Goal: Task Accomplishment & Management: Use online tool/utility

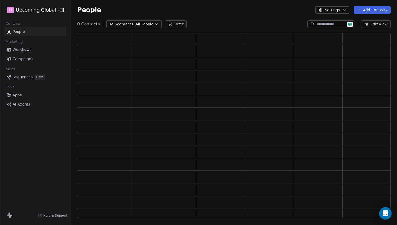
scroll to position [181, 310]
click at [369, 13] on button "Add Contacts" at bounding box center [372, 9] width 37 height 7
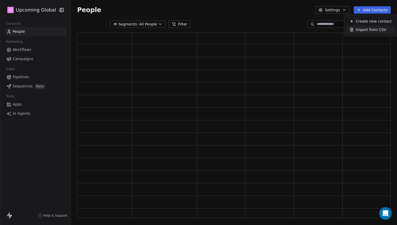
click at [369, 29] on span "Import from CSV" at bounding box center [371, 30] width 30 height 6
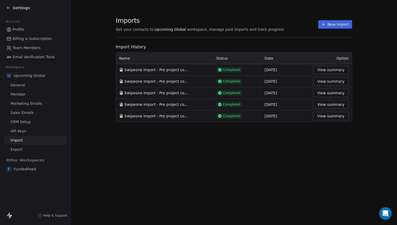
click at [340, 21] on button "New Import" at bounding box center [335, 24] width 34 height 8
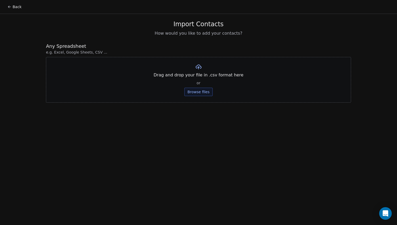
click at [201, 91] on button "Browse files" at bounding box center [198, 92] width 28 height 8
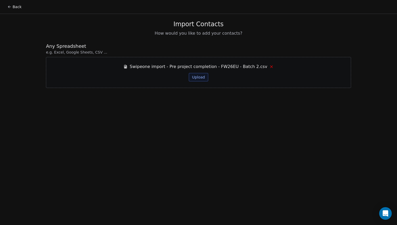
click at [191, 80] on button "Upload" at bounding box center [198, 77] width 19 height 8
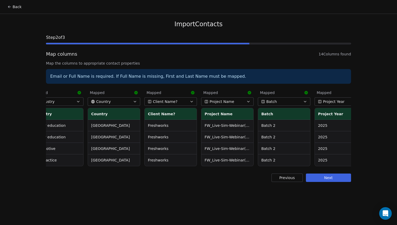
scroll to position [0, 485]
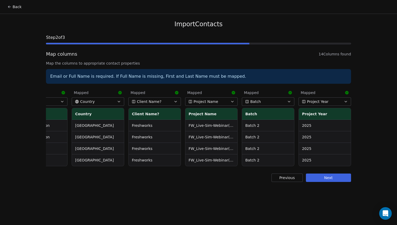
click at [333, 179] on button "Next" at bounding box center [328, 178] width 45 height 8
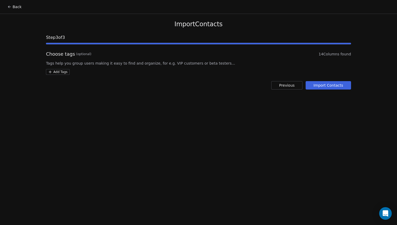
click at [330, 81] on button "Import Contacts" at bounding box center [328, 85] width 45 height 8
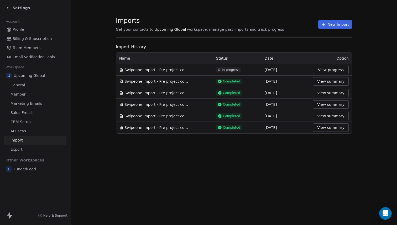
click at [333, 70] on button "View progress" at bounding box center [331, 70] width 36 height 8
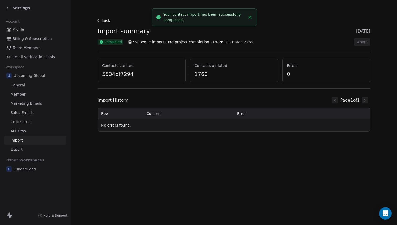
click at [104, 21] on button "Back" at bounding box center [104, 20] width 17 height 9
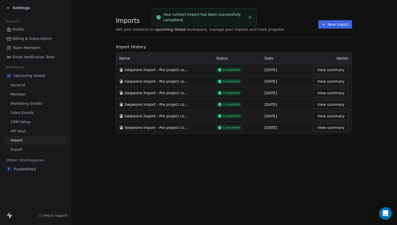
click at [12, 6] on div "Settings" at bounding box center [18, 7] width 24 height 5
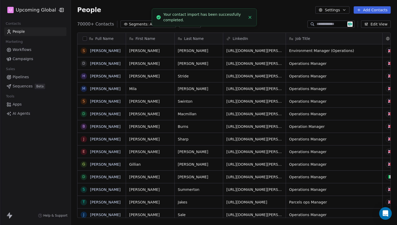
scroll to position [194, 322]
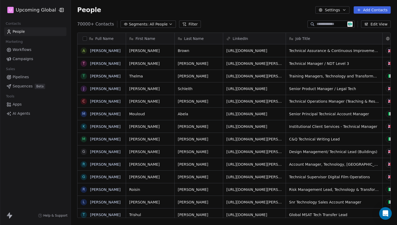
click at [145, 22] on span "Segments:" at bounding box center [139, 25] width 20 height 6
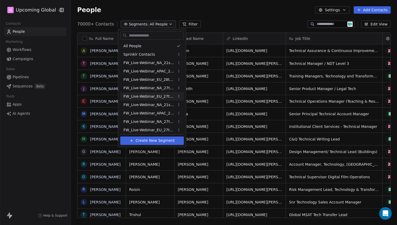
scroll to position [11, 0]
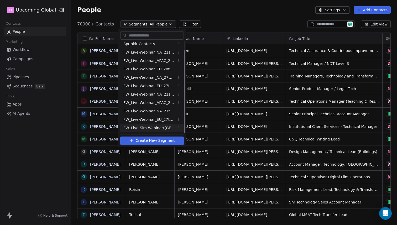
click at [168, 128] on span "FW_Live-Sim-Webinar([GEOGRAPHIC_DATA])26thAugust'2025" at bounding box center [148, 128] width 51 height 6
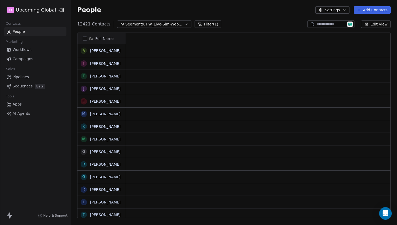
scroll to position [194, 322]
